Goal: Task Accomplishment & Management: Use online tool/utility

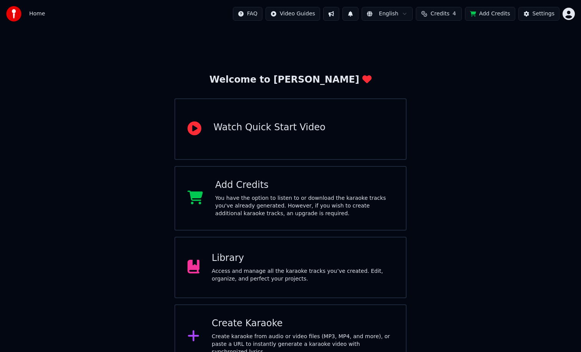
click at [310, 258] on div "Library" at bounding box center [303, 258] width 182 height 12
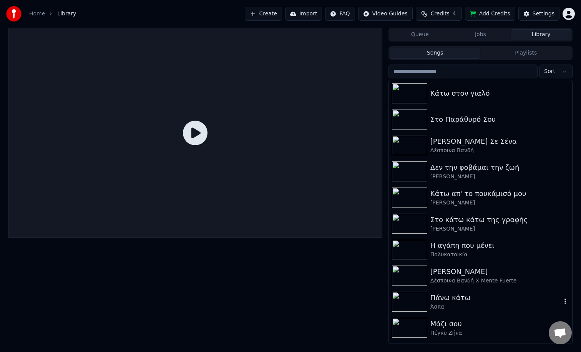
scroll to position [154, 0]
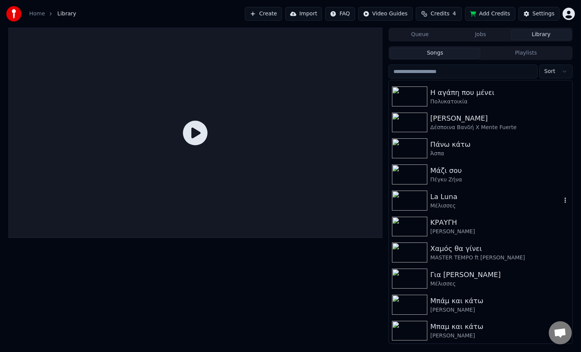
click at [437, 204] on div "Μέλισσες" at bounding box center [495, 206] width 131 height 8
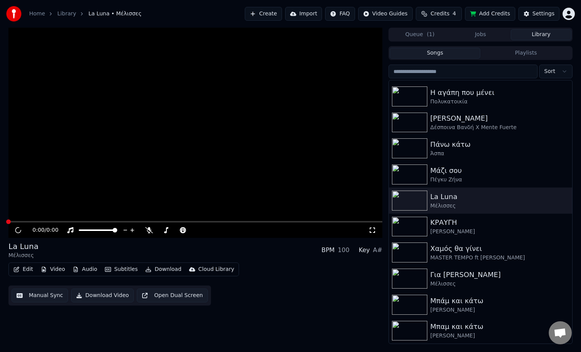
click at [62, 270] on button "Video" at bounding box center [53, 269] width 30 height 11
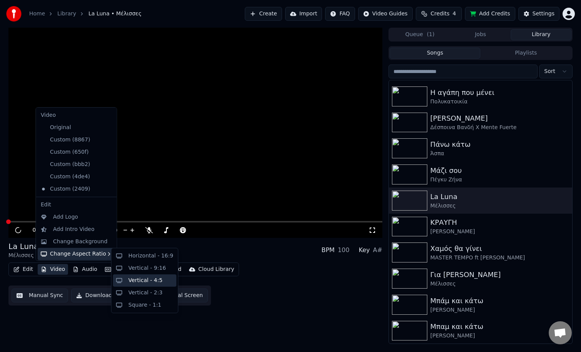
click at [148, 277] on div "Vertical - 4:5" at bounding box center [145, 280] width 34 height 8
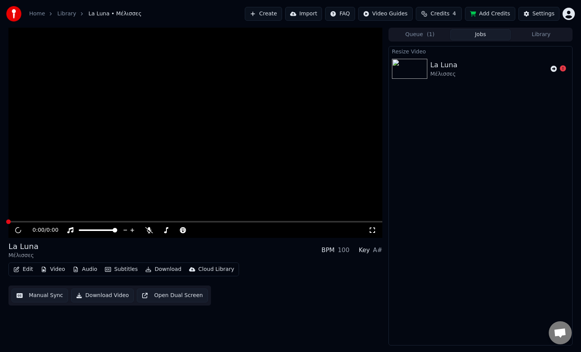
click at [73, 202] on video at bounding box center [195, 133] width 374 height 210
click at [525, 40] on div "Queue ( 1 ) Jobs Library" at bounding box center [480, 35] width 184 height 14
click at [525, 37] on button "Library" at bounding box center [540, 34] width 61 height 11
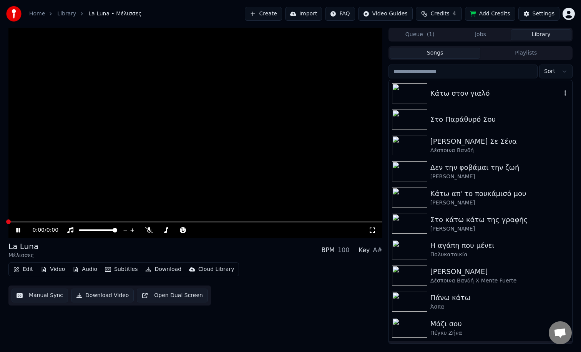
click at [483, 81] on div "Κάτω στον γιαλό" at bounding box center [480, 93] width 183 height 26
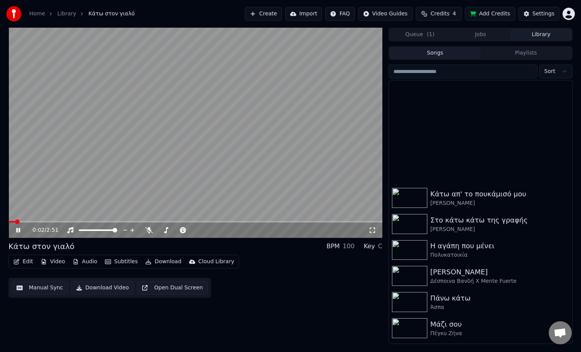
scroll to position [154, 0]
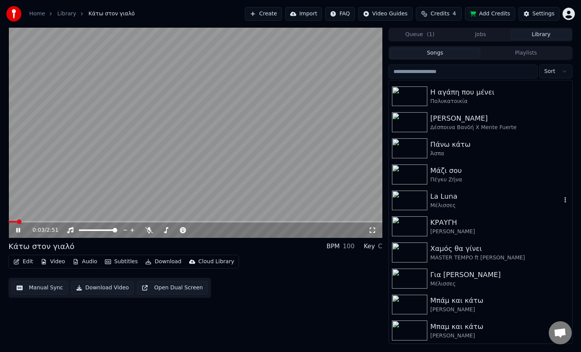
click at [435, 202] on div "Μέλισσες" at bounding box center [495, 206] width 131 height 8
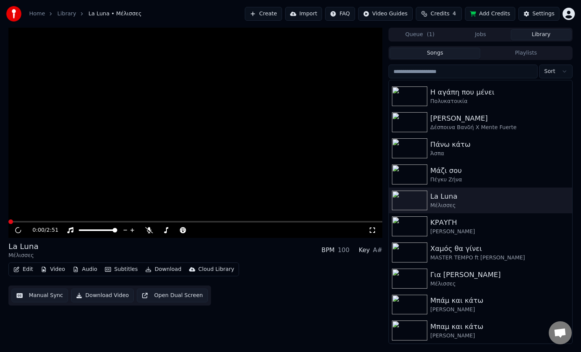
click at [17, 232] on icon at bounding box center [18, 230] width 7 height 8
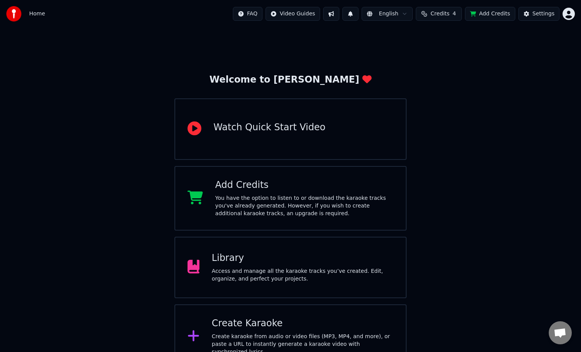
scroll to position [14, 0]
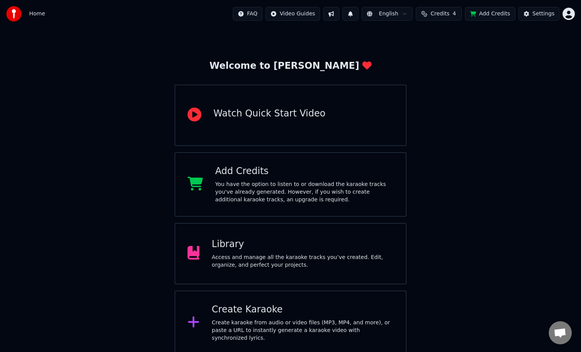
click at [301, 244] on div "Library" at bounding box center [303, 244] width 182 height 12
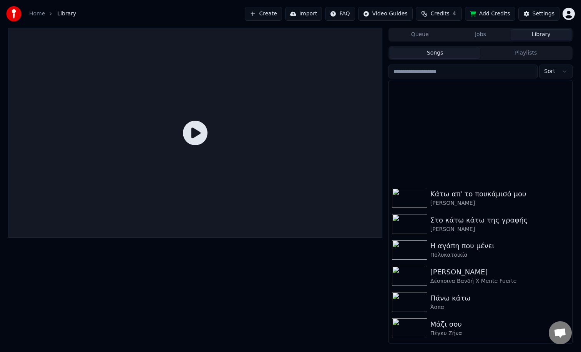
scroll to position [154, 0]
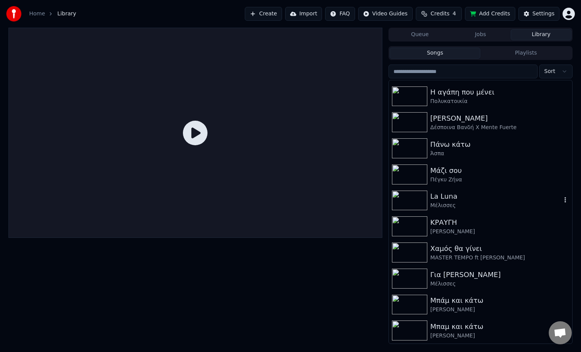
click at [425, 209] on img at bounding box center [409, 200] width 35 height 20
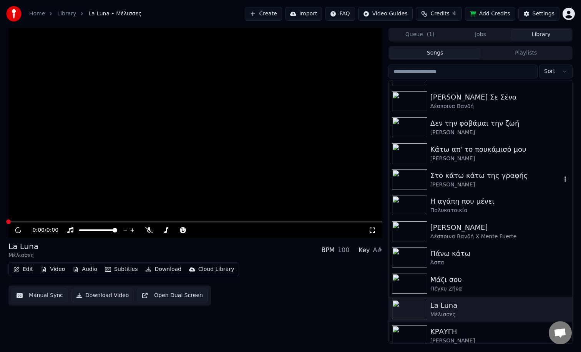
scroll to position [154, 0]
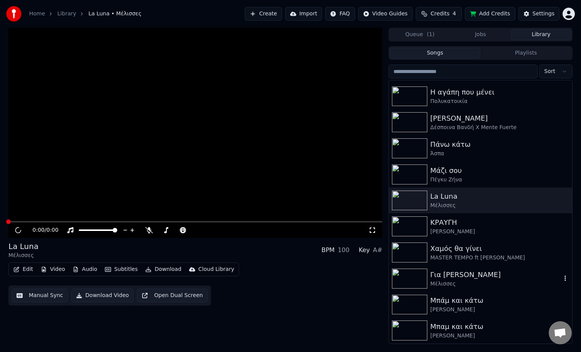
click at [415, 277] on img at bounding box center [409, 278] width 35 height 20
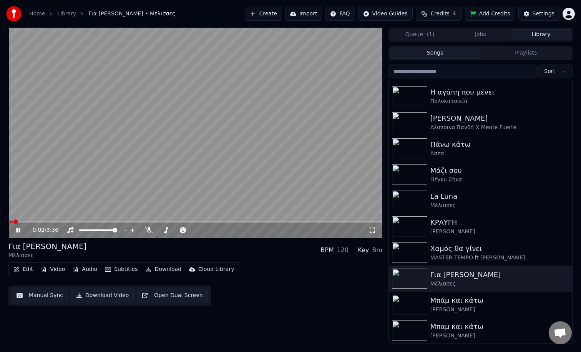
click at [58, 272] on button "Video" at bounding box center [53, 269] width 30 height 11
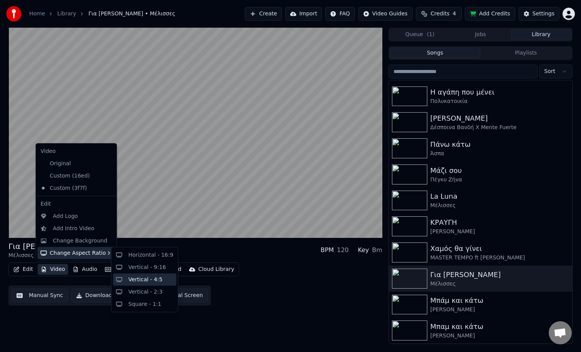
click at [160, 281] on div "Vertical - 4:5" at bounding box center [145, 279] width 34 height 8
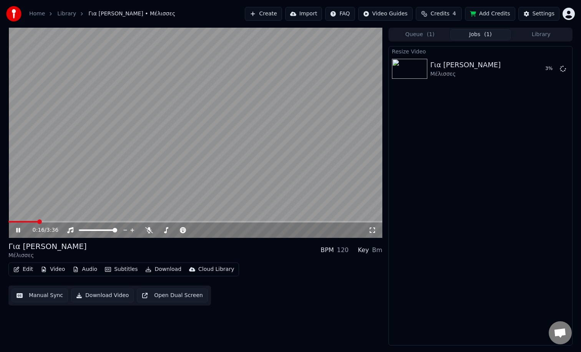
click at [15, 232] on icon at bounding box center [24, 230] width 18 height 6
click at [534, 66] on button "Play" at bounding box center [544, 69] width 24 height 14
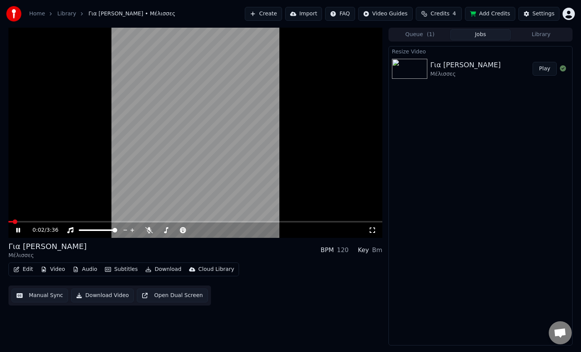
click at [163, 143] on video at bounding box center [195, 133] width 374 height 210
click at [142, 157] on video at bounding box center [195, 133] width 374 height 210
click at [20, 229] on icon at bounding box center [24, 230] width 18 height 6
click at [63, 222] on span at bounding box center [195, 222] width 374 height 2
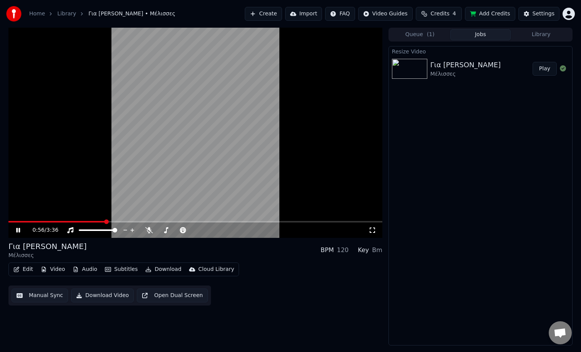
click at [104, 221] on span at bounding box center [195, 222] width 374 height 2
click at [19, 229] on icon at bounding box center [18, 230] width 4 height 5
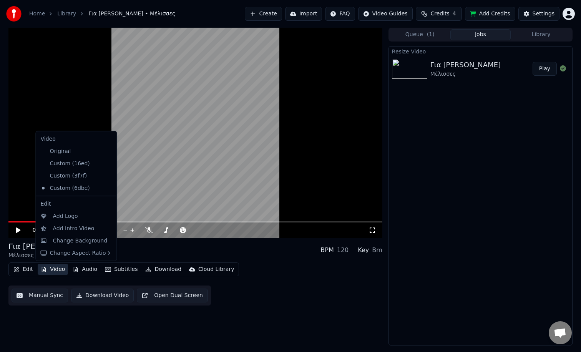
click at [60, 271] on button "Video" at bounding box center [53, 269] width 30 height 11
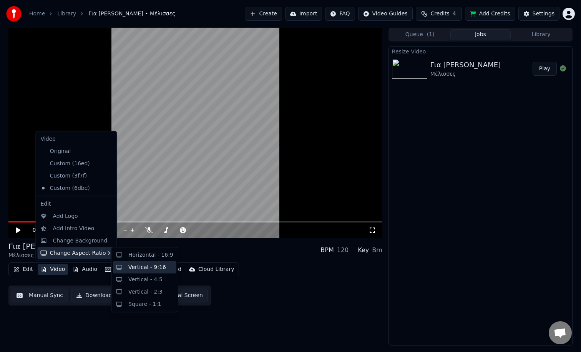
click at [151, 268] on div "Vertical - 9:16" at bounding box center [147, 267] width 38 height 8
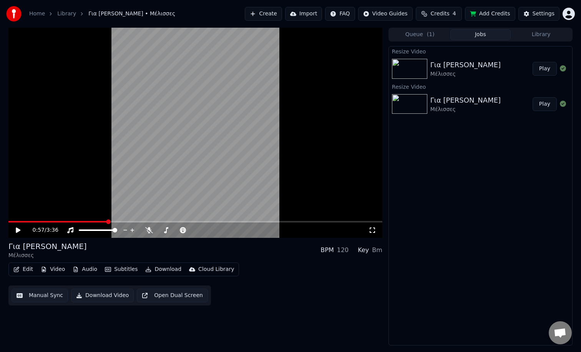
click at [541, 70] on button "Play" at bounding box center [544, 69] width 24 height 14
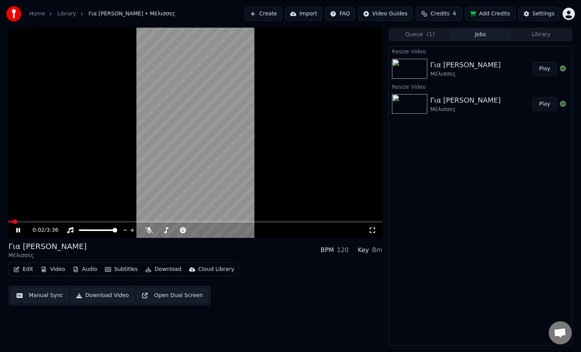
click at [176, 125] on video at bounding box center [195, 133] width 374 height 210
click at [195, 117] on video at bounding box center [195, 133] width 374 height 210
click at [56, 270] on button "Video" at bounding box center [53, 269] width 30 height 11
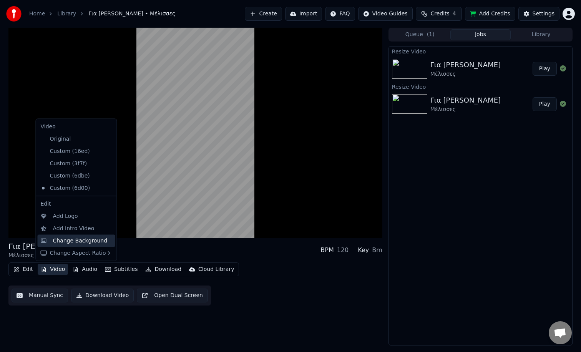
click at [70, 242] on div "Change Background" at bounding box center [80, 241] width 55 height 8
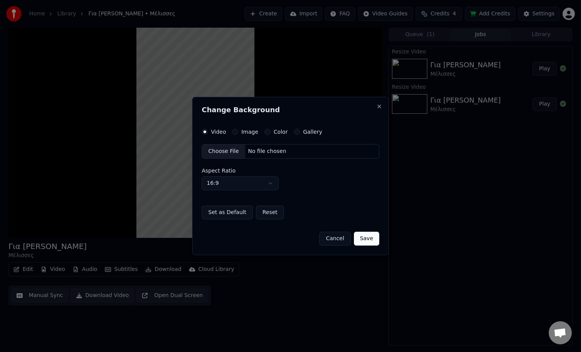
click at [250, 131] on label "Image" at bounding box center [249, 131] width 17 height 5
click at [238, 131] on button "Image" at bounding box center [235, 132] width 6 height 6
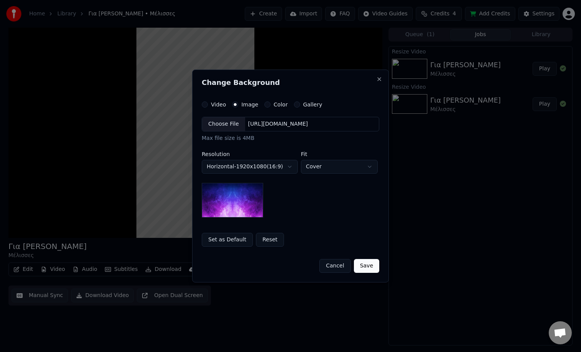
click at [215, 127] on div "Choose File" at bounding box center [223, 124] width 43 height 14
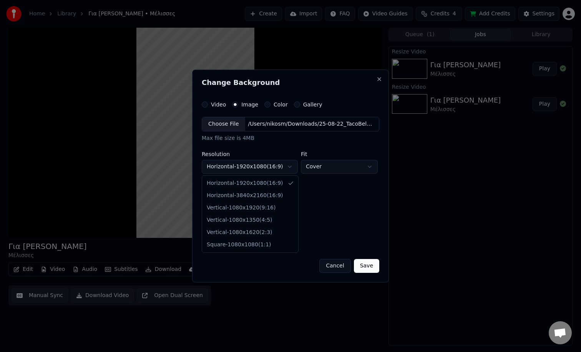
click at [287, 165] on body "**********" at bounding box center [290, 176] width 581 height 352
click at [333, 267] on body "**********" at bounding box center [290, 176] width 581 height 352
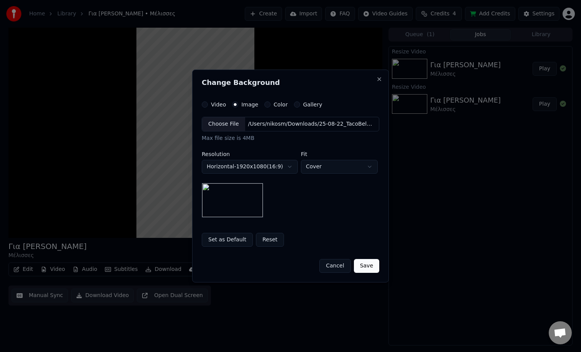
click at [342, 270] on button "Cancel" at bounding box center [334, 266] width 31 height 14
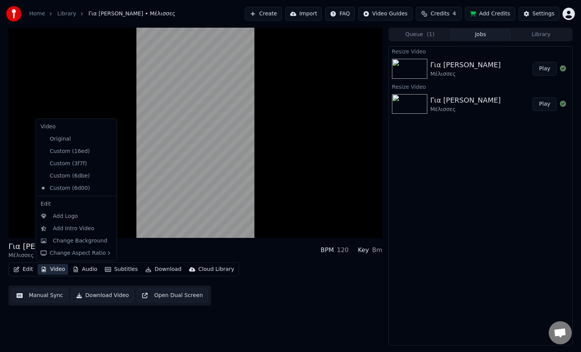
click at [56, 271] on button "Video" at bounding box center [53, 269] width 30 height 11
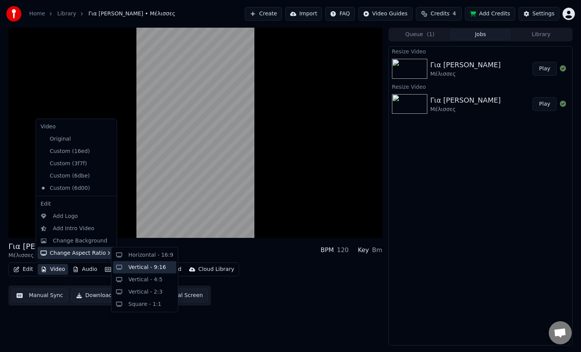
click at [146, 270] on div "Vertical - 9:16" at bounding box center [147, 267] width 38 height 8
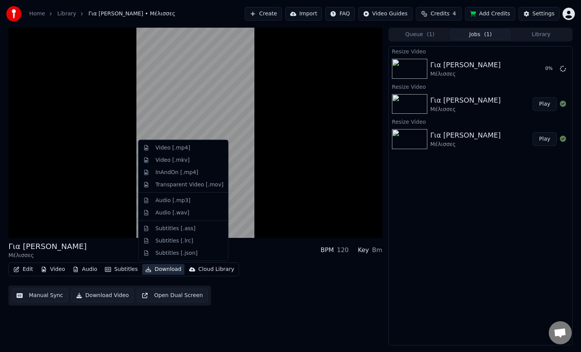
click at [146, 270] on icon "button" at bounding box center [148, 268] width 6 height 5
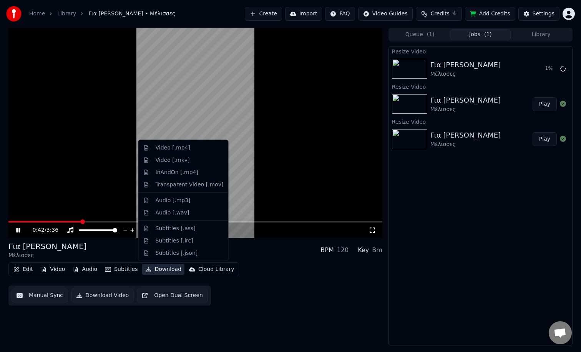
click at [200, 106] on video at bounding box center [195, 133] width 374 height 210
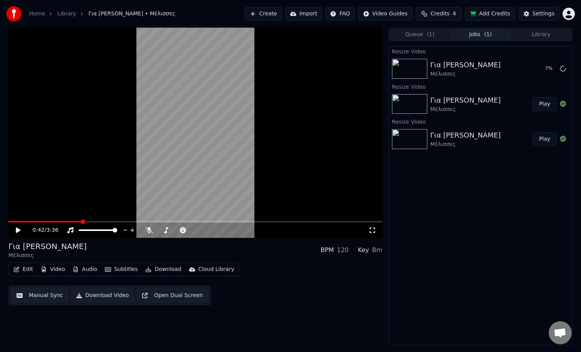
click at [56, 271] on button "Video" at bounding box center [53, 269] width 30 height 11
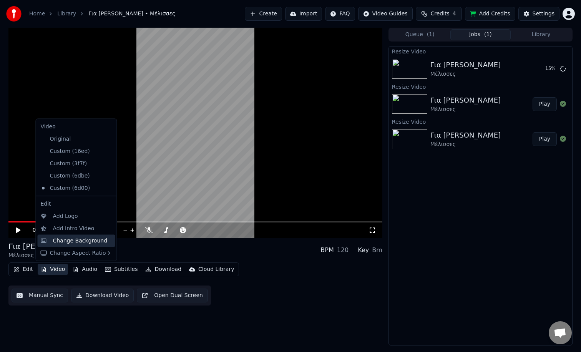
click at [63, 242] on div "Change Background" at bounding box center [80, 241] width 55 height 8
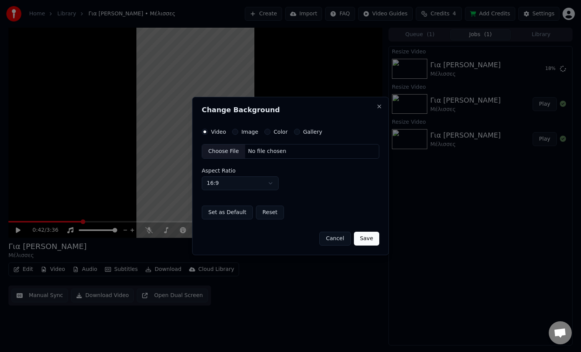
click at [241, 131] on label "Image" at bounding box center [249, 131] width 17 height 5
click at [238, 131] on button "Image" at bounding box center [235, 132] width 6 height 6
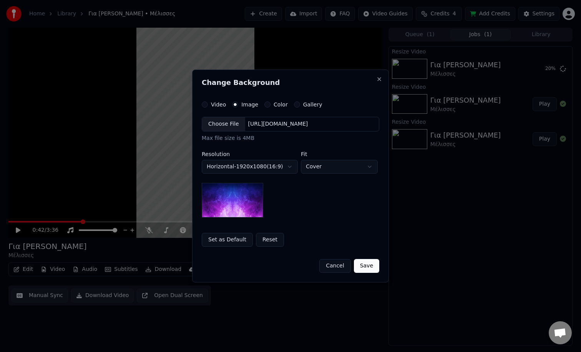
click at [230, 127] on div "Choose File" at bounding box center [223, 124] width 43 height 14
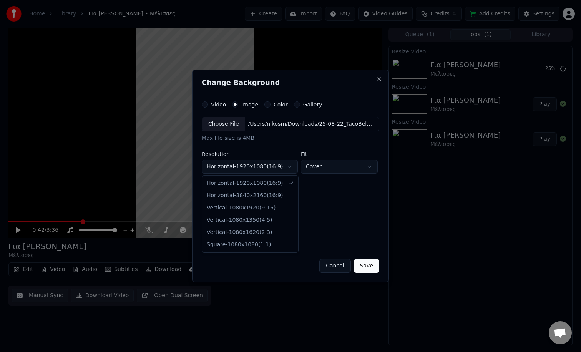
click at [285, 167] on body "**********" at bounding box center [290, 176] width 581 height 352
select select "*********"
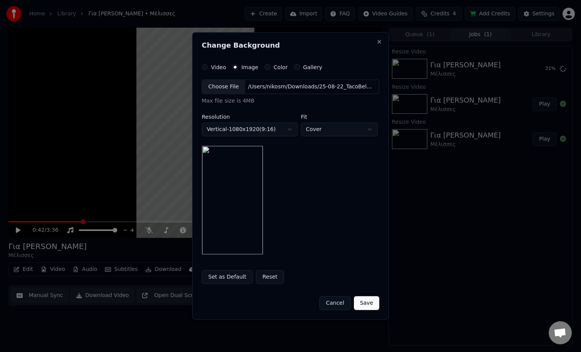
click at [328, 132] on body "**********" at bounding box center [290, 176] width 581 height 352
click at [340, 195] on body "**********" at bounding box center [290, 176] width 581 height 352
click at [362, 301] on button "Save" at bounding box center [366, 303] width 25 height 14
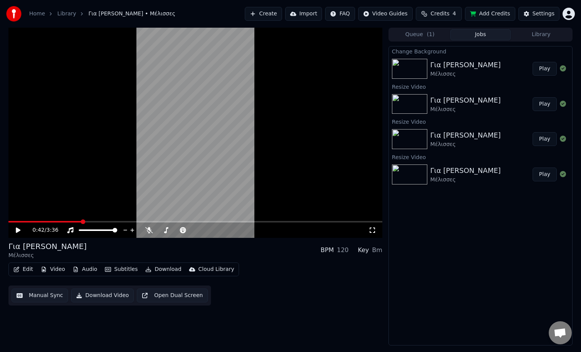
click at [545, 67] on button "Play" at bounding box center [544, 69] width 24 height 14
click at [543, 103] on button "Play" at bounding box center [544, 104] width 24 height 14
click at [534, 33] on button "Library" at bounding box center [540, 34] width 61 height 11
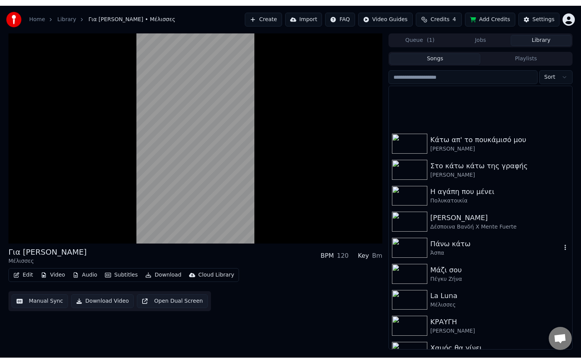
scroll to position [154, 0]
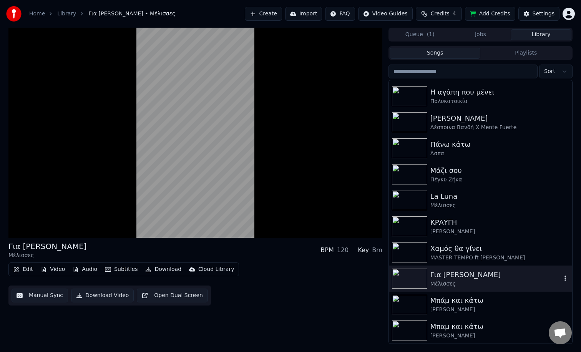
click at [476, 275] on div "Για [PERSON_NAME]" at bounding box center [495, 274] width 131 height 11
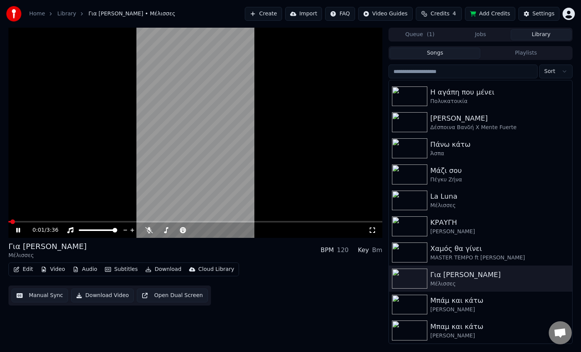
click at [375, 229] on icon at bounding box center [372, 230] width 8 height 6
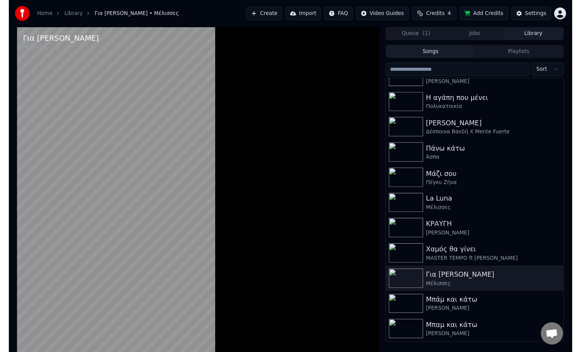
scroll to position [145, 0]
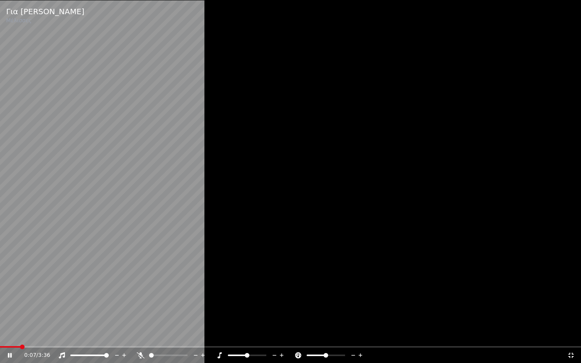
click at [571, 351] on icon at bounding box center [571, 355] width 8 height 6
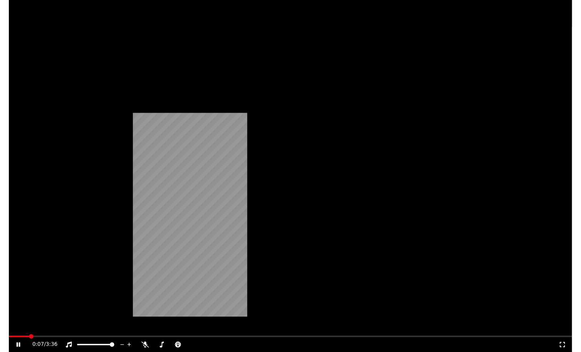
scroll to position [153, 0]
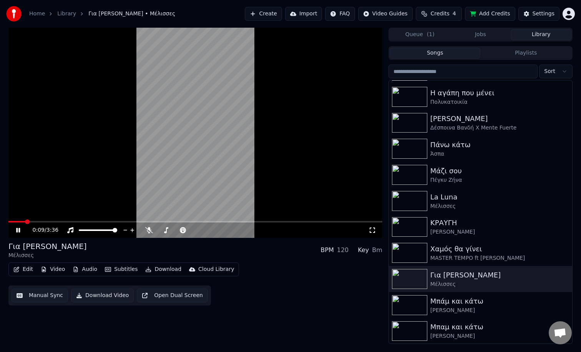
click at [211, 159] on video at bounding box center [195, 133] width 374 height 210
click at [51, 270] on button "Video" at bounding box center [53, 269] width 30 height 11
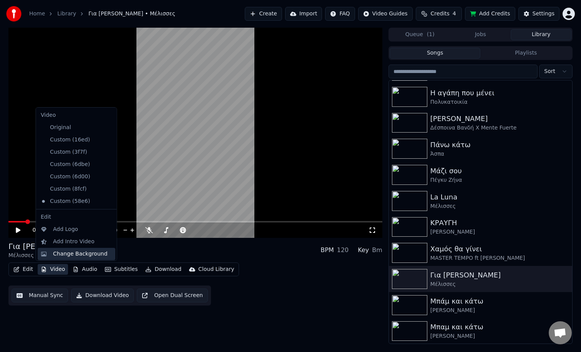
click at [82, 255] on div "Change Background" at bounding box center [80, 254] width 55 height 8
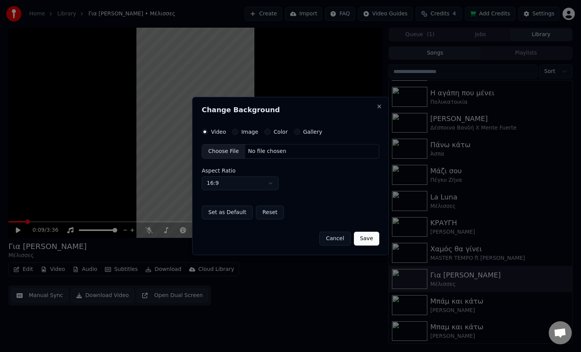
click at [255, 131] on label "Image" at bounding box center [249, 131] width 17 height 5
click at [238, 131] on button "Image" at bounding box center [235, 132] width 6 height 6
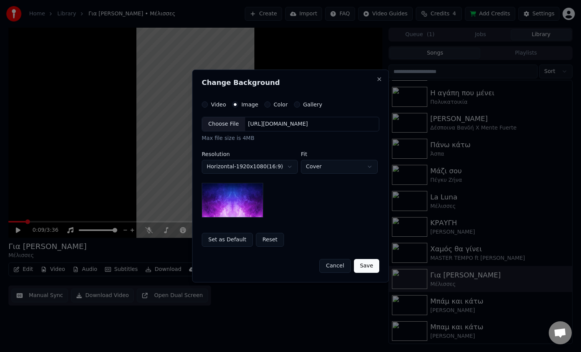
click at [213, 121] on div "Choose File" at bounding box center [223, 124] width 43 height 14
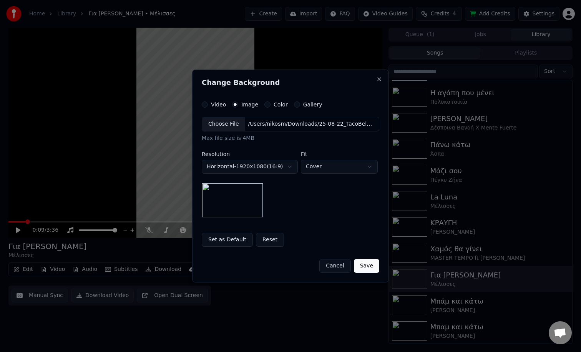
click at [280, 167] on body "Home Library Για [PERSON_NAME] • Μέλισσες Create Import FAQ Video Guides Credit…" at bounding box center [290, 176] width 581 height 352
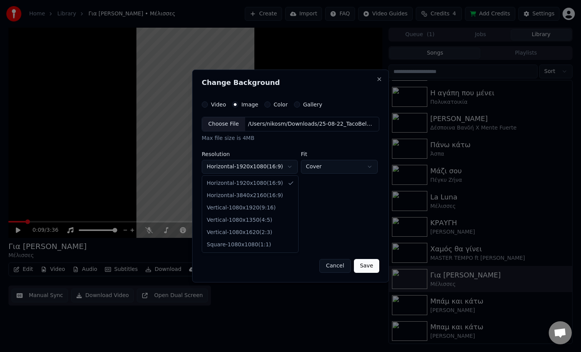
select select "*********"
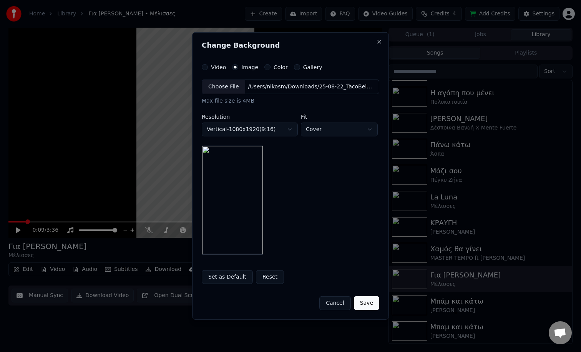
click at [364, 301] on button "Save" at bounding box center [366, 303] width 25 height 14
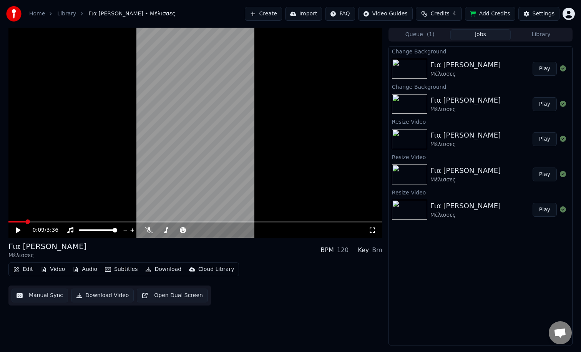
click at [542, 68] on button "Play" at bounding box center [544, 69] width 24 height 14
click at [372, 230] on icon at bounding box center [372, 230] width 8 height 6
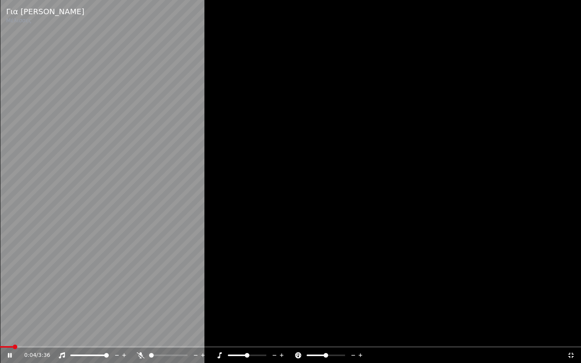
click at [33, 345] on video at bounding box center [290, 181] width 581 height 363
click at [35, 347] on span at bounding box center [290, 347] width 581 height 2
click at [61, 346] on span at bounding box center [290, 347] width 581 height 2
click at [572, 351] on icon at bounding box center [571, 355] width 8 height 6
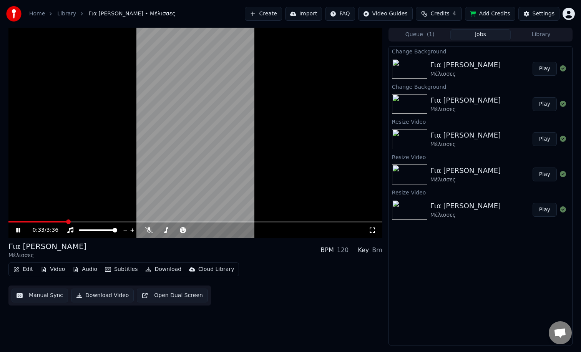
click at [46, 292] on button "Manual Sync" at bounding box center [40, 295] width 56 height 14
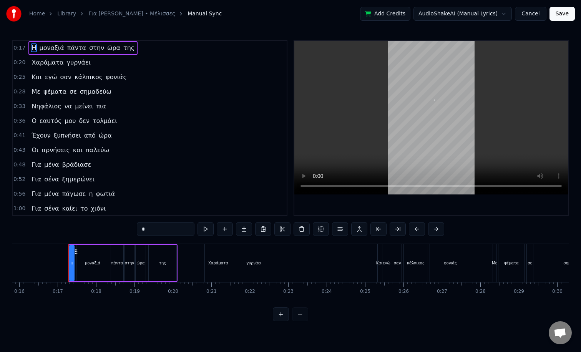
scroll to position [0, 625]
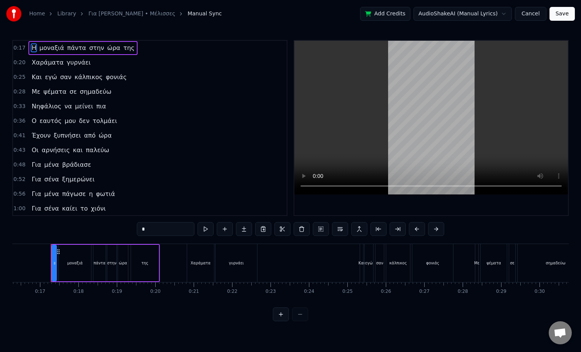
click at [88, 48] on span "στην" at bounding box center [96, 47] width 17 height 9
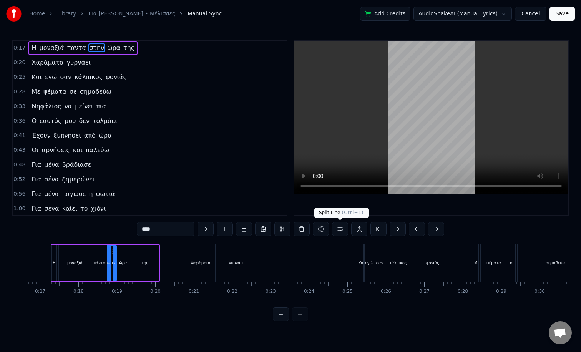
click at [339, 229] on button at bounding box center [340, 229] width 16 height 14
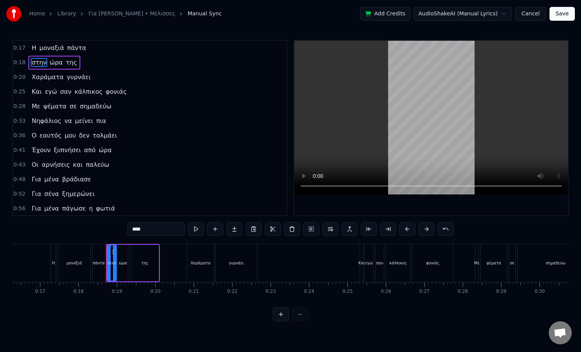
click at [81, 93] on span "κάλπικος" at bounding box center [89, 91] width 30 height 9
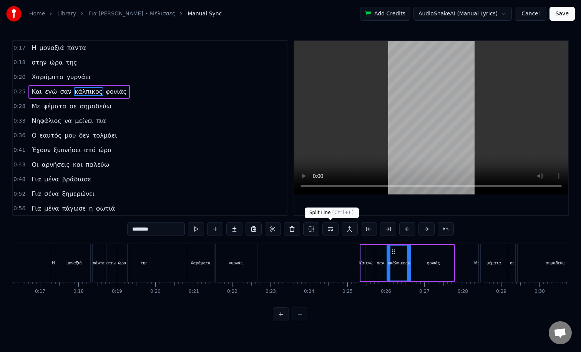
click at [331, 230] on button at bounding box center [330, 229] width 16 height 14
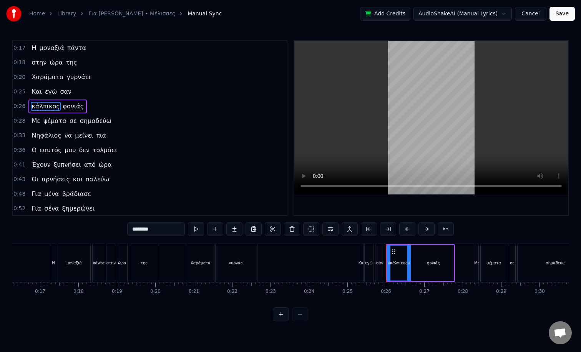
click at [79, 125] on span "σημαδεύω" at bounding box center [95, 120] width 33 height 9
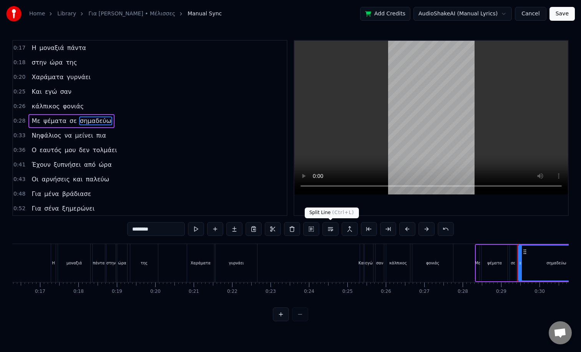
click at [332, 230] on button at bounding box center [330, 229] width 16 height 14
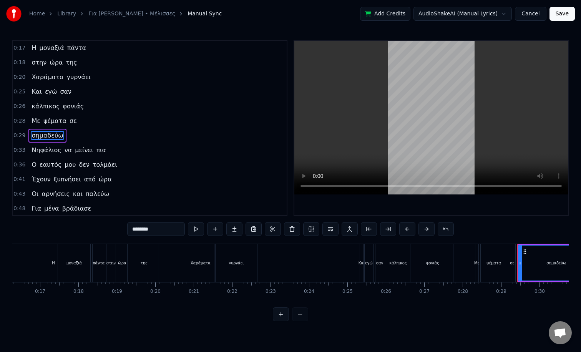
scroll to position [8, 0]
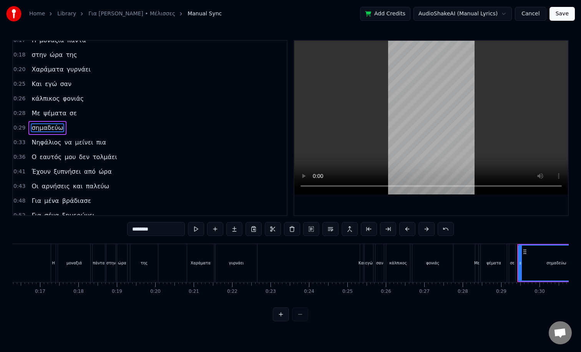
click at [95, 143] on span "πια" at bounding box center [101, 142] width 12 height 9
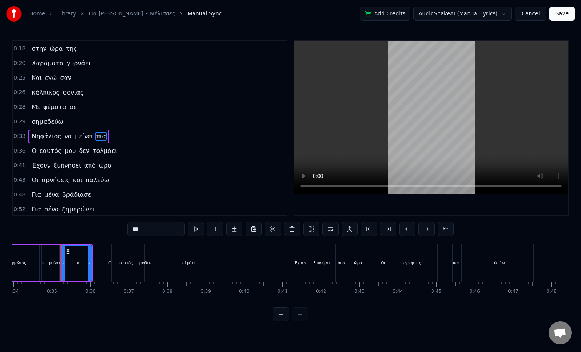
scroll to position [0, 1314]
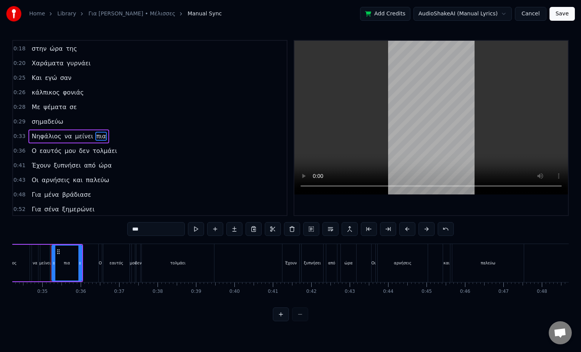
click at [92, 153] on span "τολμάει" at bounding box center [105, 150] width 26 height 9
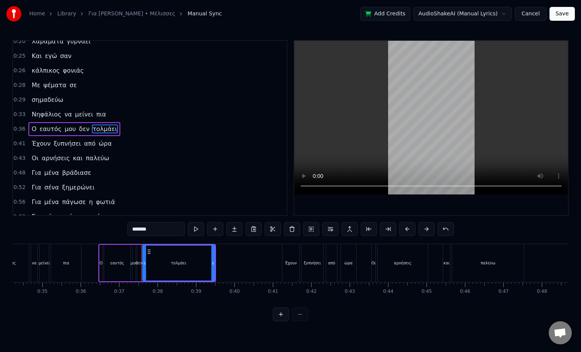
scroll to position [37, 0]
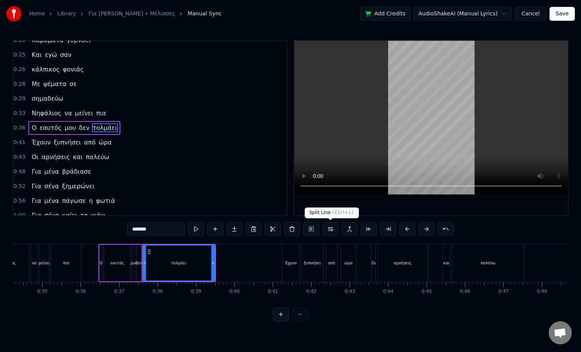
click at [333, 228] on button at bounding box center [330, 229] width 16 height 14
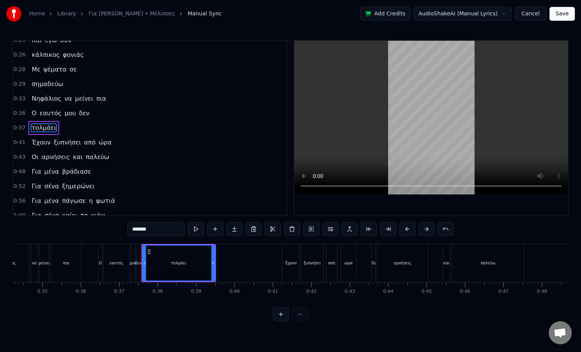
click at [85, 143] on span "από" at bounding box center [89, 142] width 13 height 9
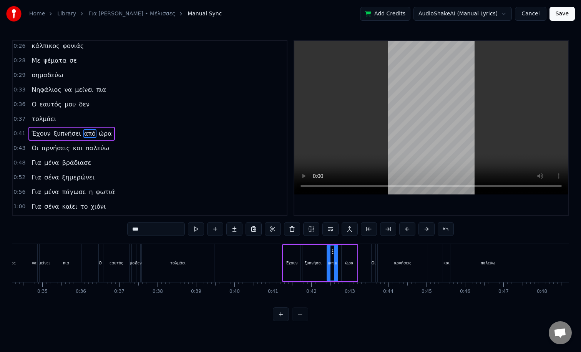
scroll to position [66, 0]
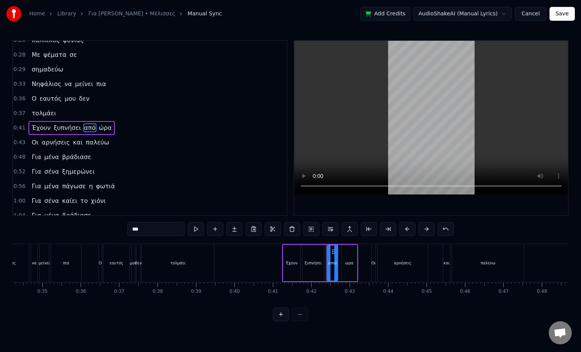
click at [328, 229] on button at bounding box center [330, 229] width 16 height 14
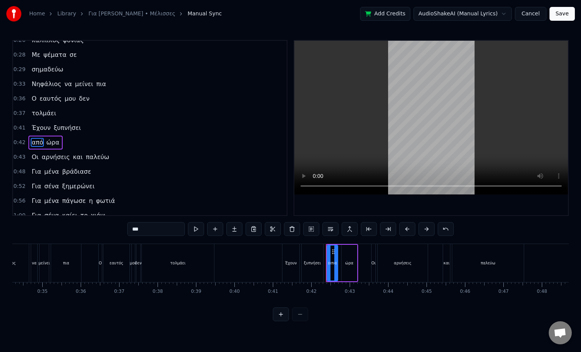
scroll to position [81, 0]
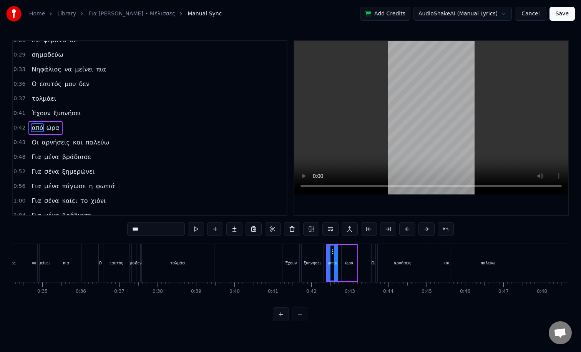
click at [85, 145] on span "παλεύω" at bounding box center [97, 142] width 25 height 9
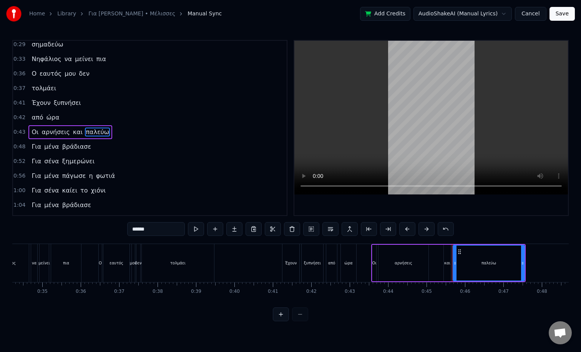
scroll to position [95, 0]
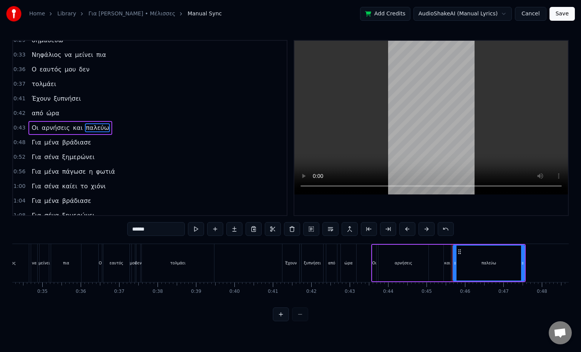
click at [74, 128] on span "και" at bounding box center [77, 127] width 11 height 9
type input "***"
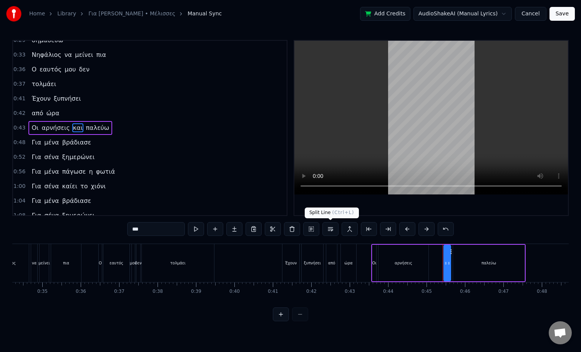
click at [332, 227] on button at bounding box center [330, 229] width 16 height 14
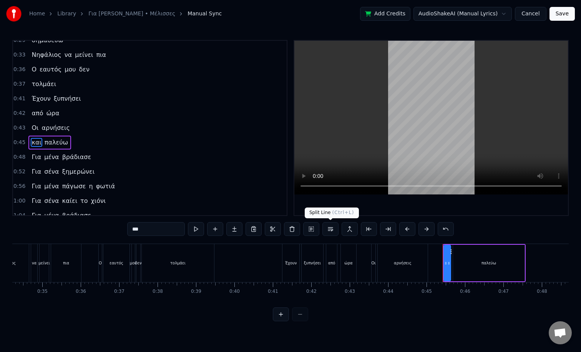
scroll to position [110, 0]
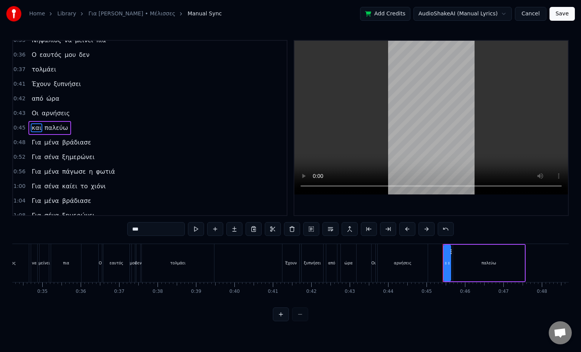
click at [89, 171] on div "Για μένα πάγωσε η φωτιά" at bounding box center [72, 172] width 89 height 14
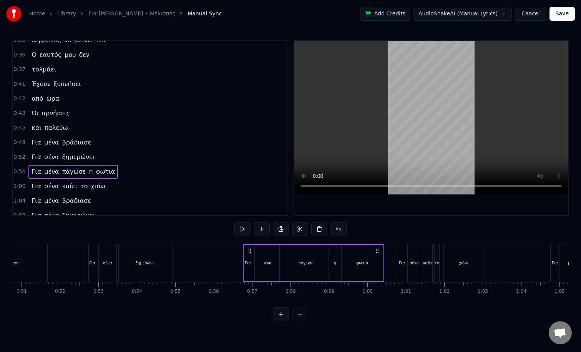
click at [88, 171] on span "η" at bounding box center [90, 171] width 5 height 9
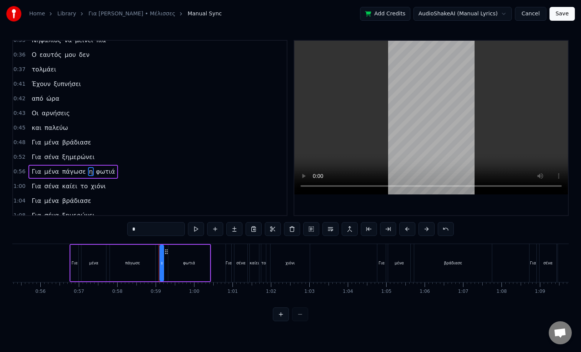
scroll to position [0, 2141]
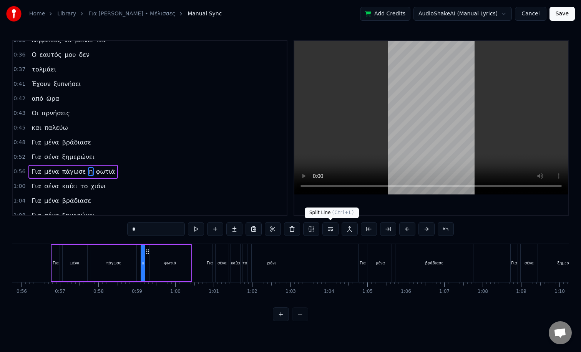
click at [332, 226] on button at bounding box center [330, 229] width 16 height 14
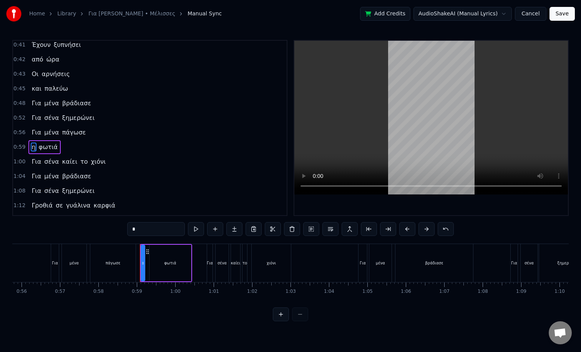
scroll to position [168, 0]
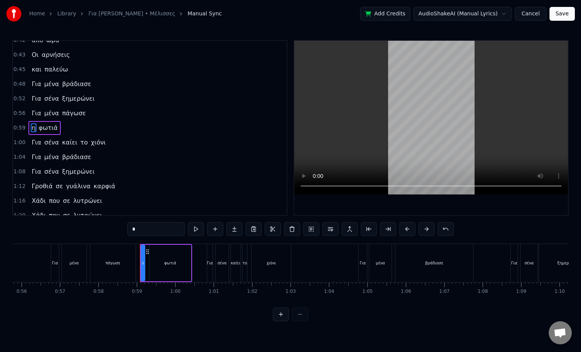
click at [79, 145] on span "το" at bounding box center [83, 142] width 9 height 9
type input "**"
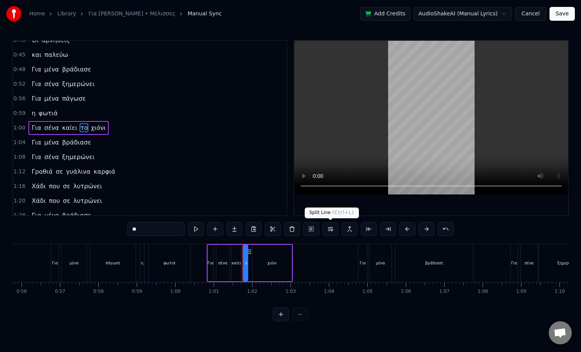
click at [330, 230] on button at bounding box center [330, 229] width 16 height 14
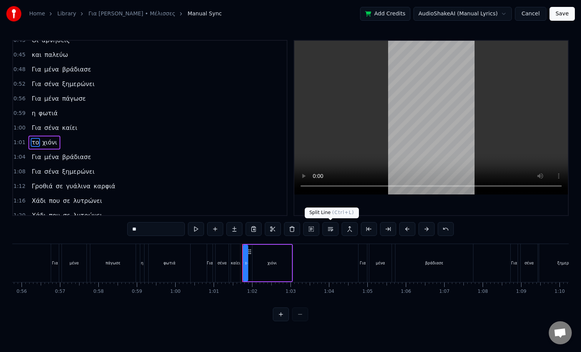
scroll to position [197, 0]
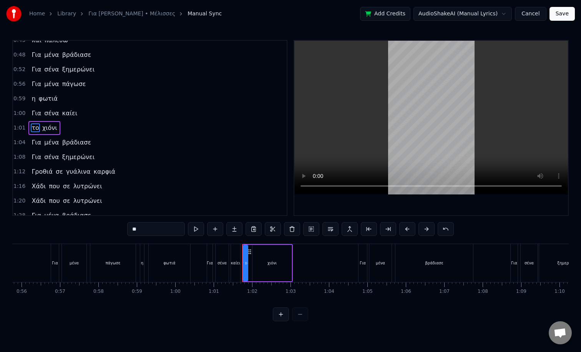
click at [567, 14] on button "Save" at bounding box center [561, 14] width 25 height 14
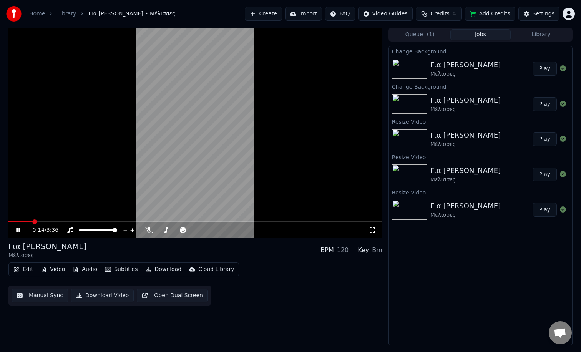
click at [32, 221] on span at bounding box center [195, 222] width 374 height 2
click at [169, 230] on span at bounding box center [170, 230] width 5 height 5
drag, startPoint x: 178, startPoint y: 232, endPoint x: 210, endPoint y: 235, distance: 32.1
click at [30, 218] on video at bounding box center [195, 133] width 374 height 210
click at [31, 221] on span at bounding box center [19, 222] width 23 height 2
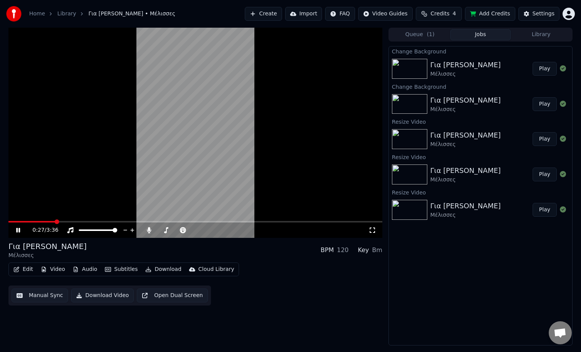
click at [160, 289] on button "Open Dual Screen" at bounding box center [172, 295] width 71 height 14
click at [18, 230] on icon at bounding box center [24, 230] width 18 height 6
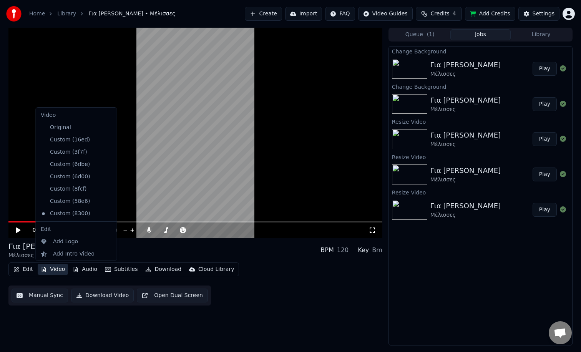
click at [54, 268] on button "Video" at bounding box center [53, 269] width 30 height 11
